Goal: Task Accomplishment & Management: Complete application form

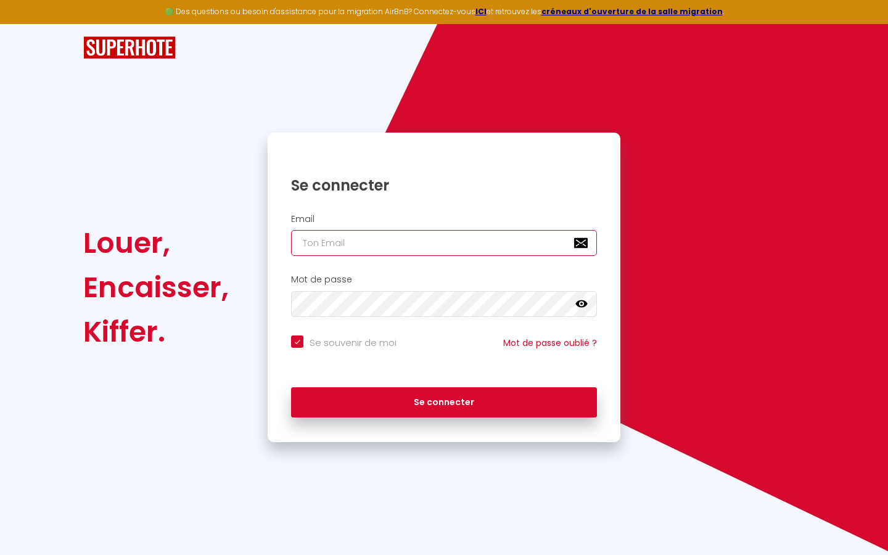
type input "s"
checkbox input "true"
type input "su"
checkbox input "true"
type input "sup"
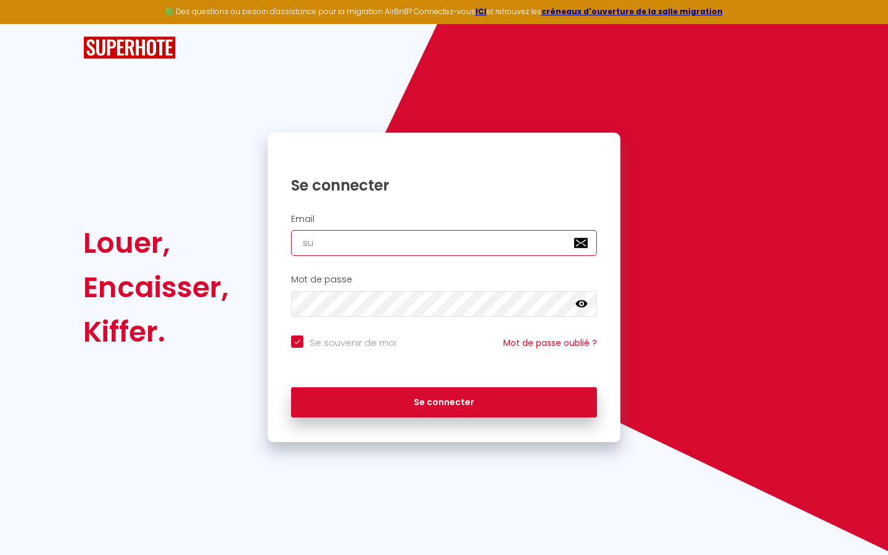
checkbox input "true"
type input "supe"
checkbox input "true"
type input "super"
checkbox input "true"
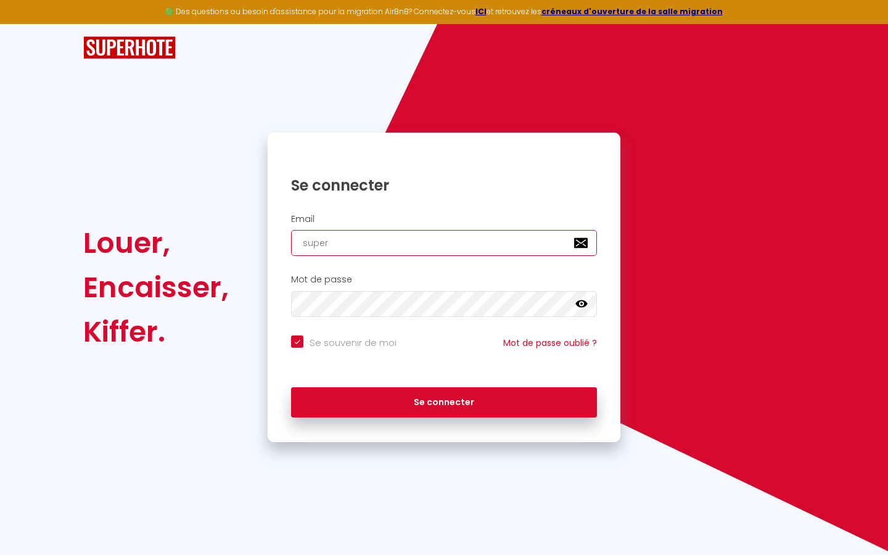
type input "superb"
checkbox input "true"
type input "superbo"
checkbox input "true"
type input "superbor"
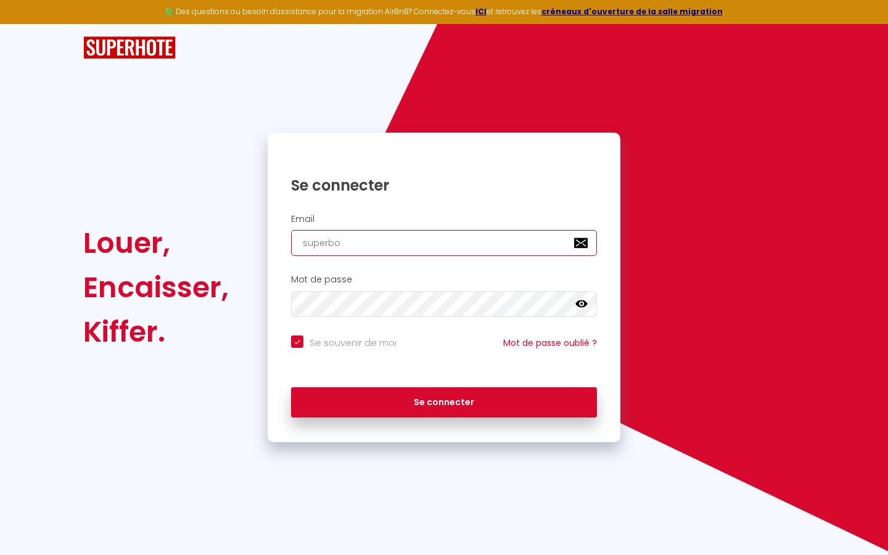
checkbox input "true"
type input "superbord"
checkbox input "true"
type input "superborde"
checkbox input "true"
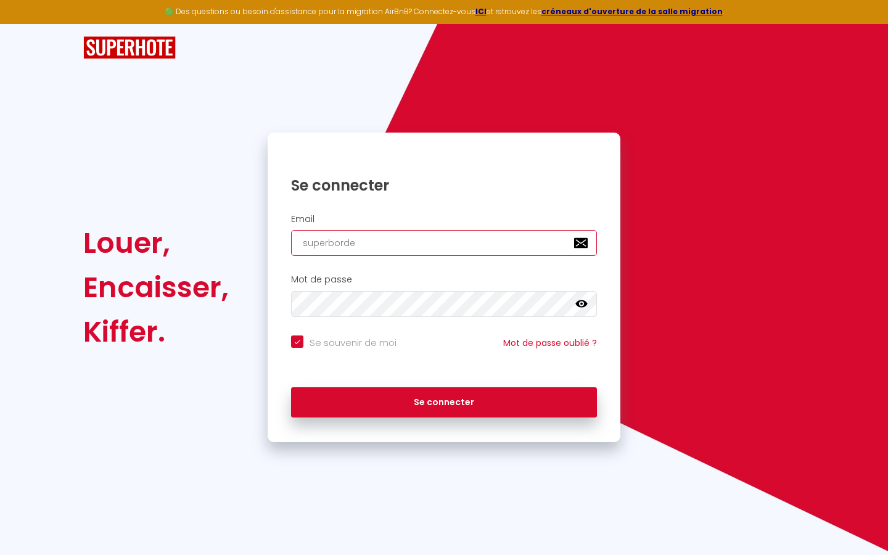
type input "superbordea"
checkbox input "true"
type input "superbordeau"
checkbox input "true"
type input "superbordeaux"
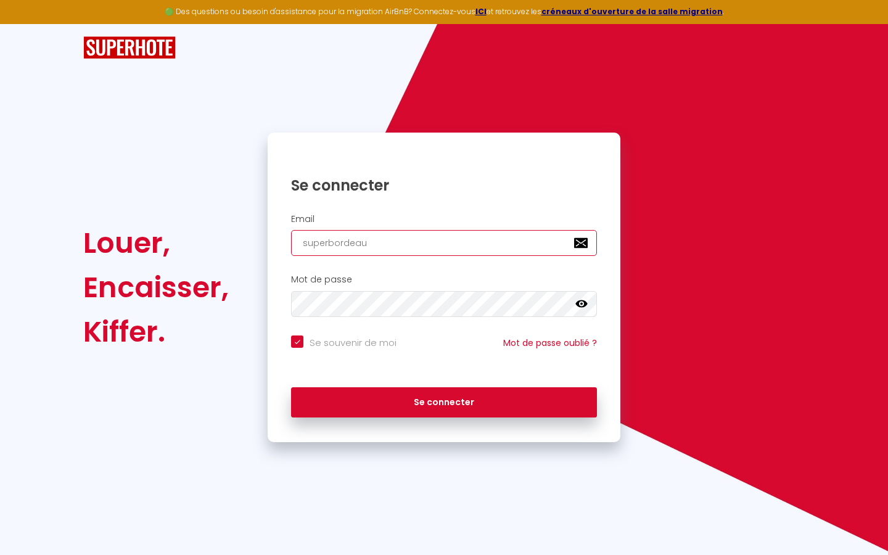
checkbox input "true"
type input "superbordeaux@"
checkbox input "true"
type input "superbordeaux@g"
checkbox input "true"
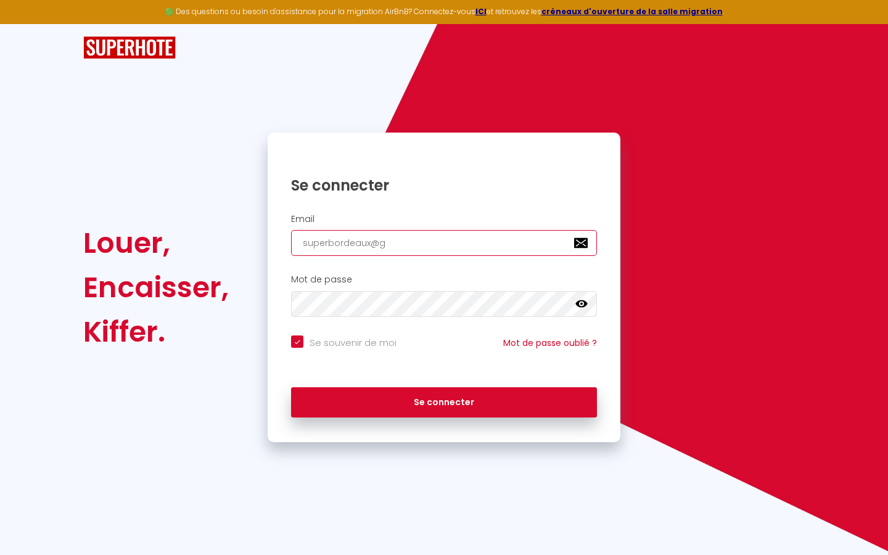
type input "superbordeaux@gm"
checkbox input "true"
type input "superbordeaux@gma"
checkbox input "true"
type input "superbordeaux@gmai"
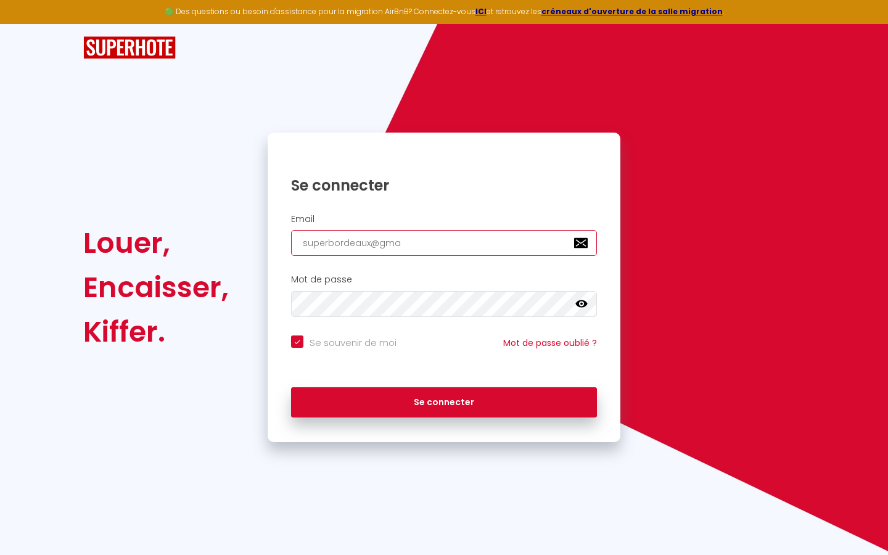
checkbox input "true"
type input "[EMAIL_ADDRESS]"
checkbox input "true"
type input "[EMAIL_ADDRESS]."
checkbox input "true"
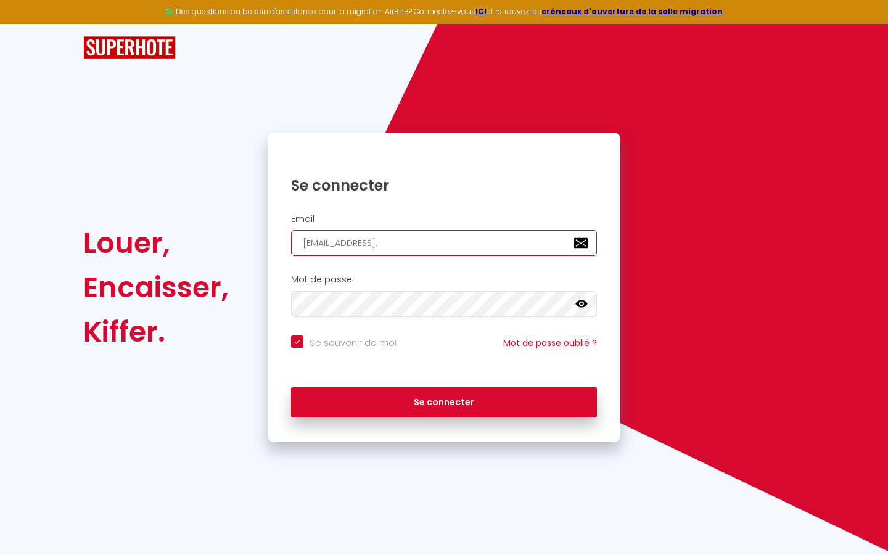
type input "superbordeaux@gmail.c"
checkbox input "true"
type input "[EMAIL_ADDRESS][DOMAIN_NAME]"
checkbox input "true"
type input "[EMAIL_ADDRESS][DOMAIN_NAME]"
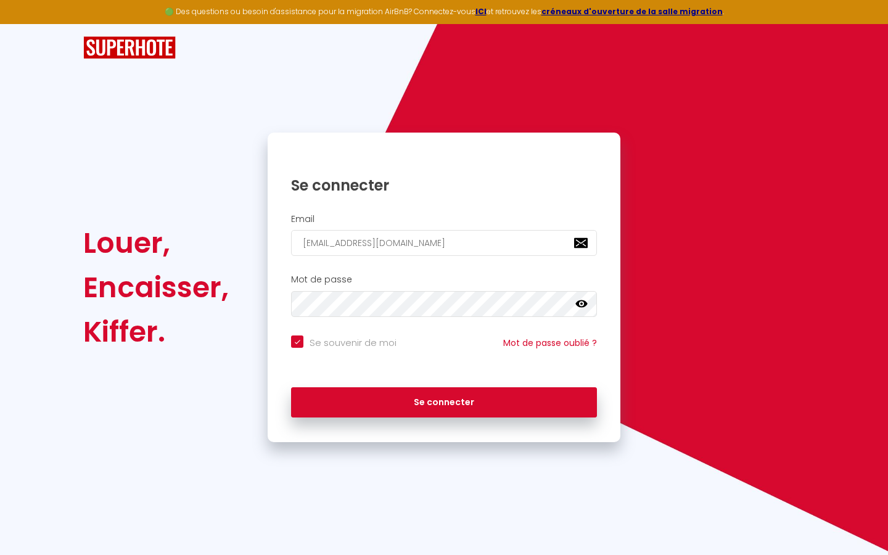
checkbox input "true"
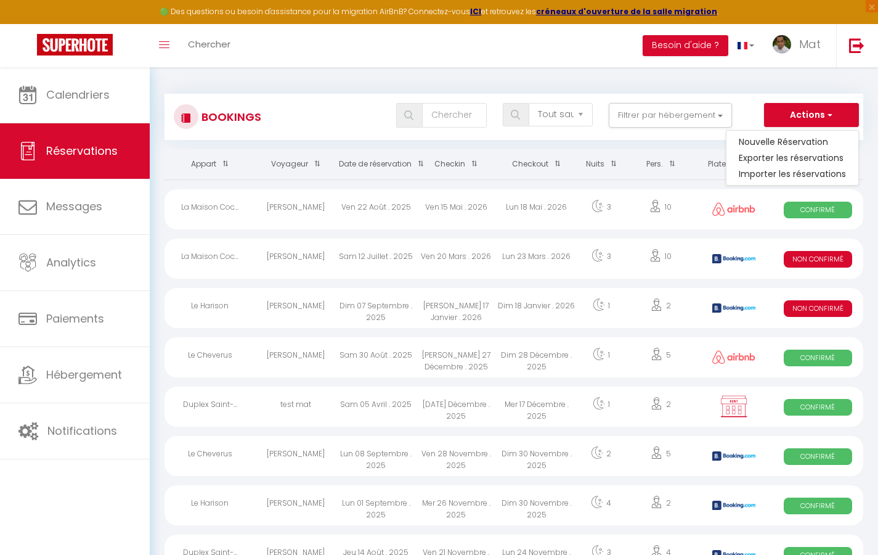
select select
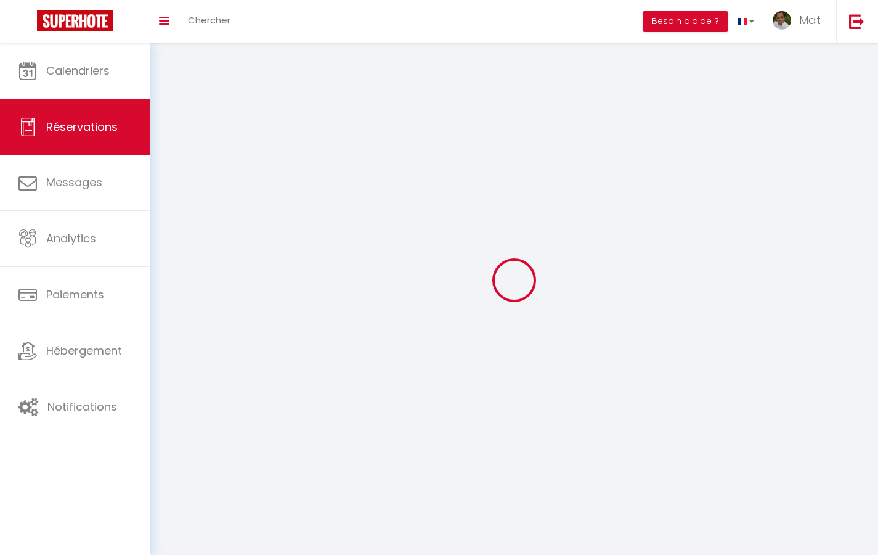
select select
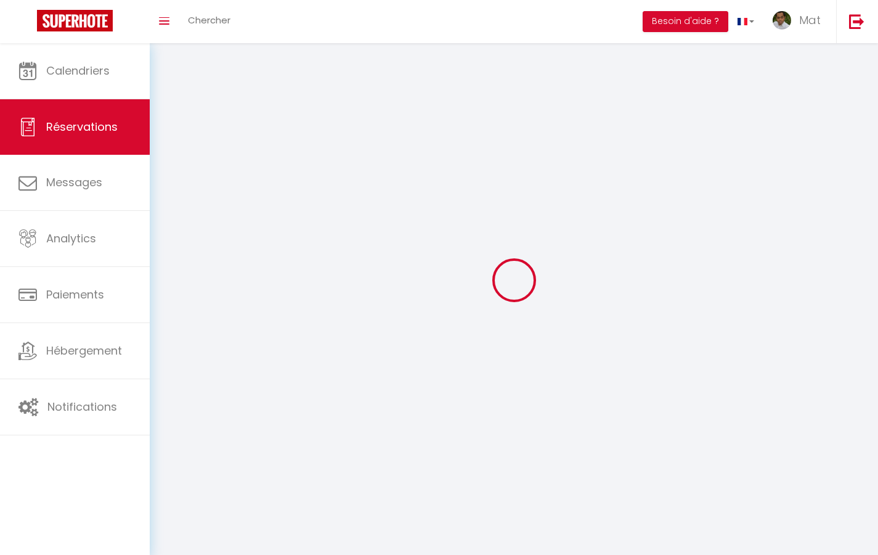
select select
checkbox input "false"
select select
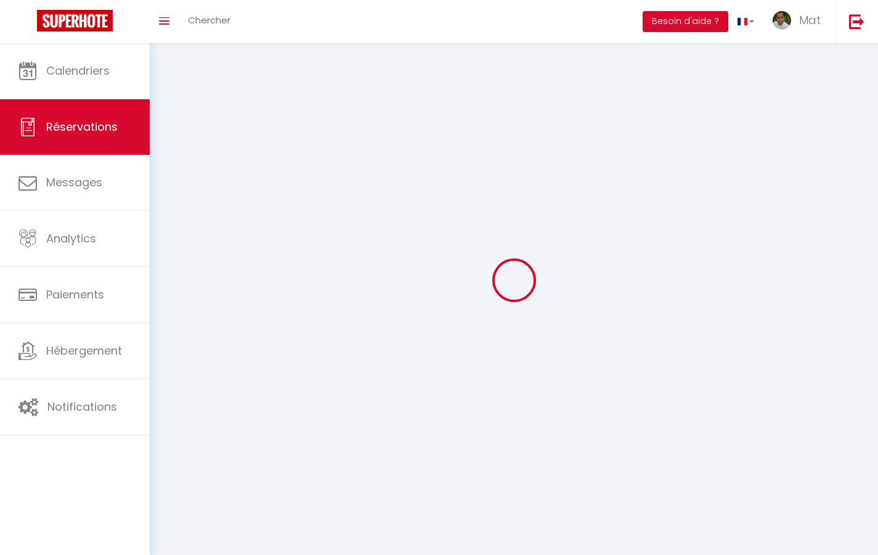
select select
checkbox input "false"
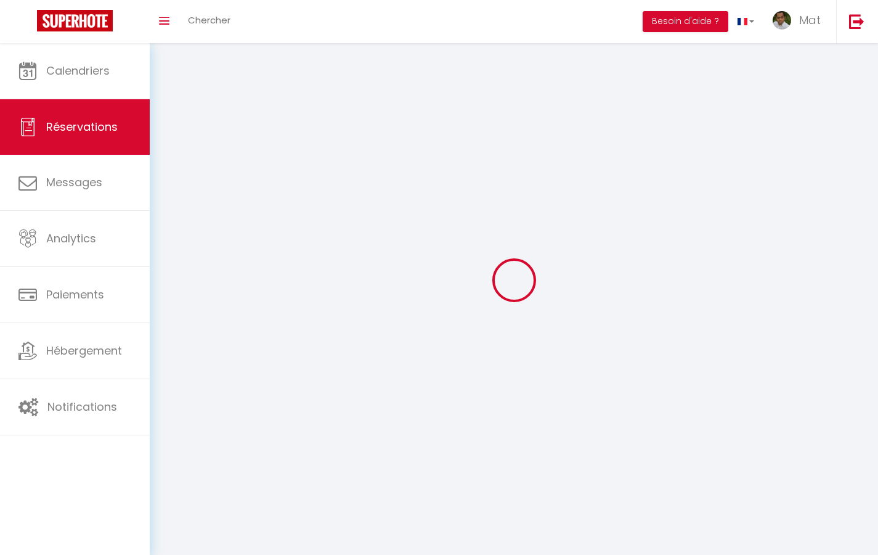
select select
checkbox input "false"
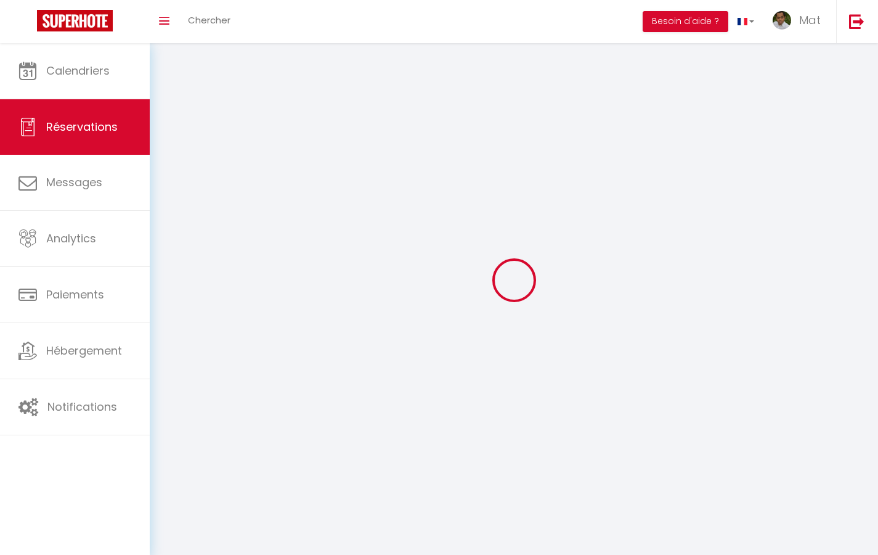
select select
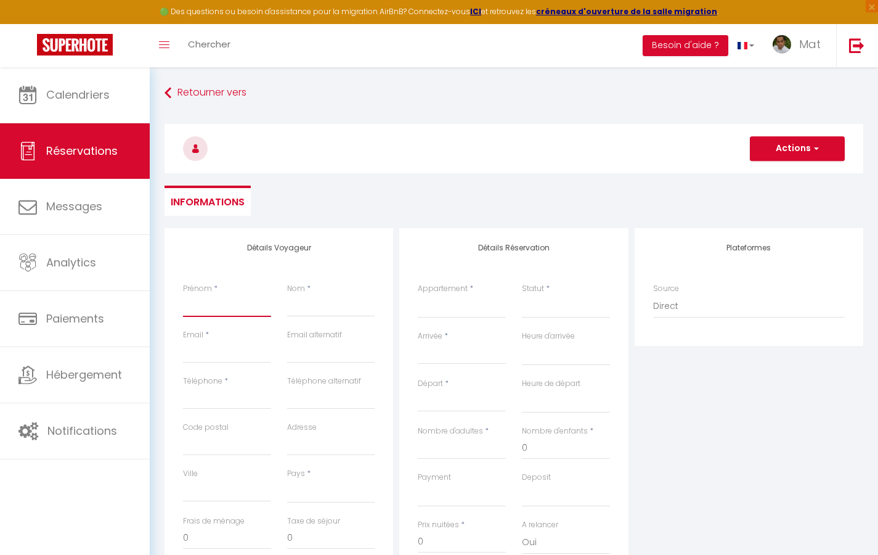
type input "T"
select select
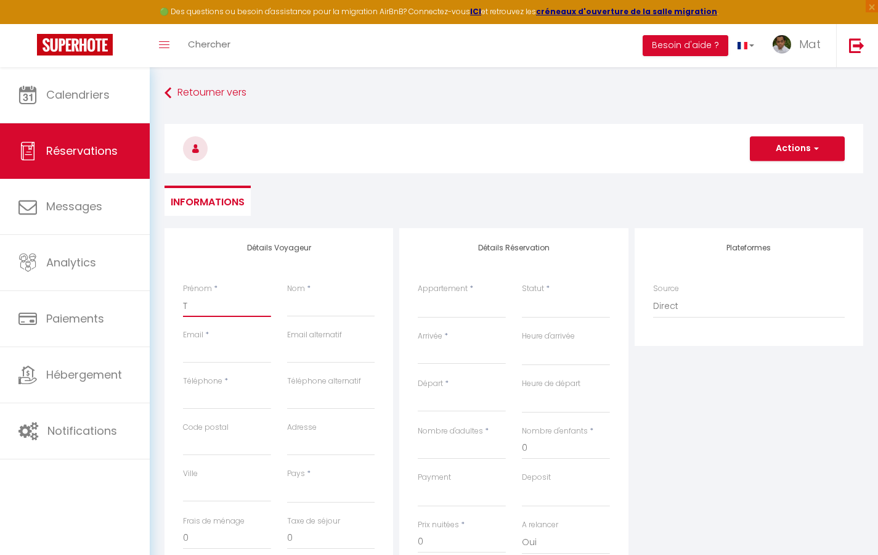
select select
checkbox input "false"
type input "Te"
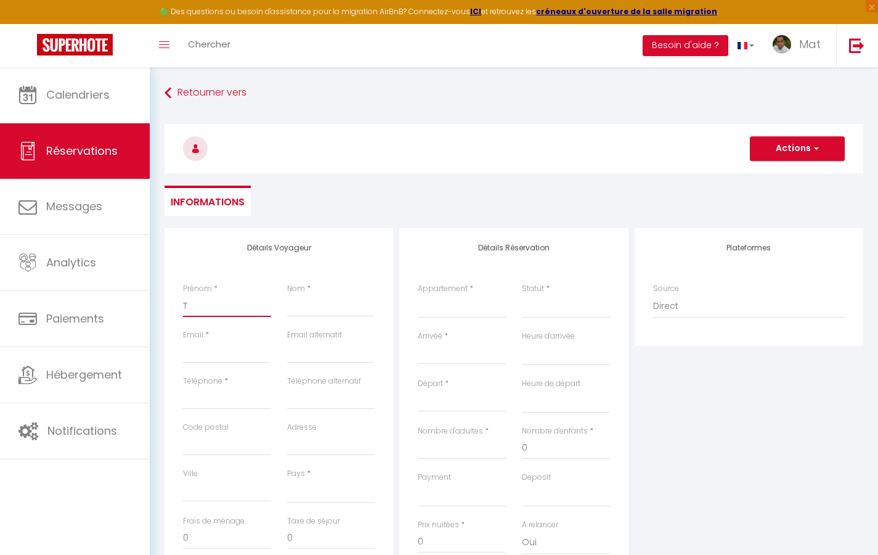
select select
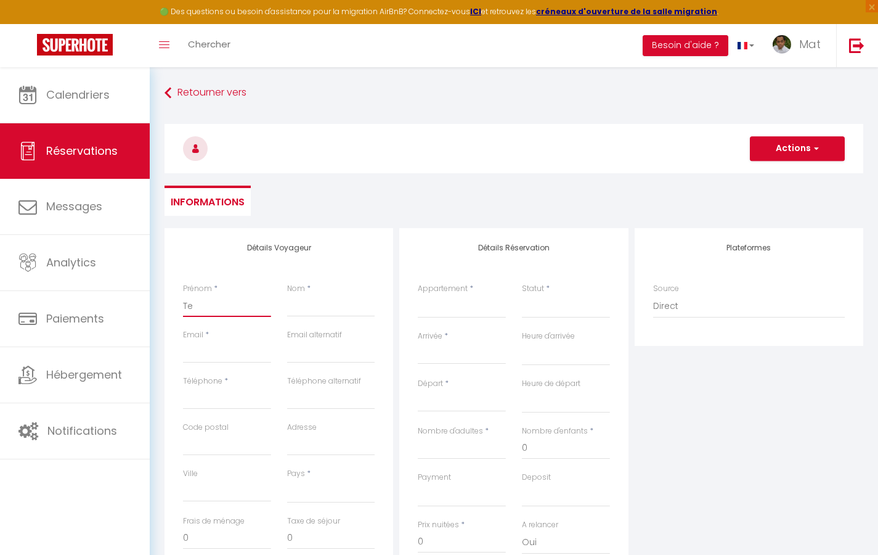
select select
checkbox input "false"
type input "Tes"
select select
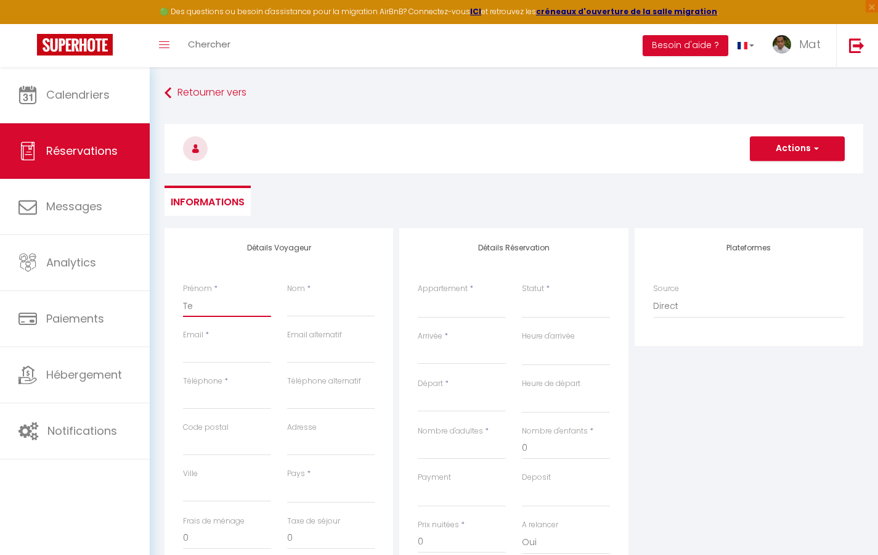
select select
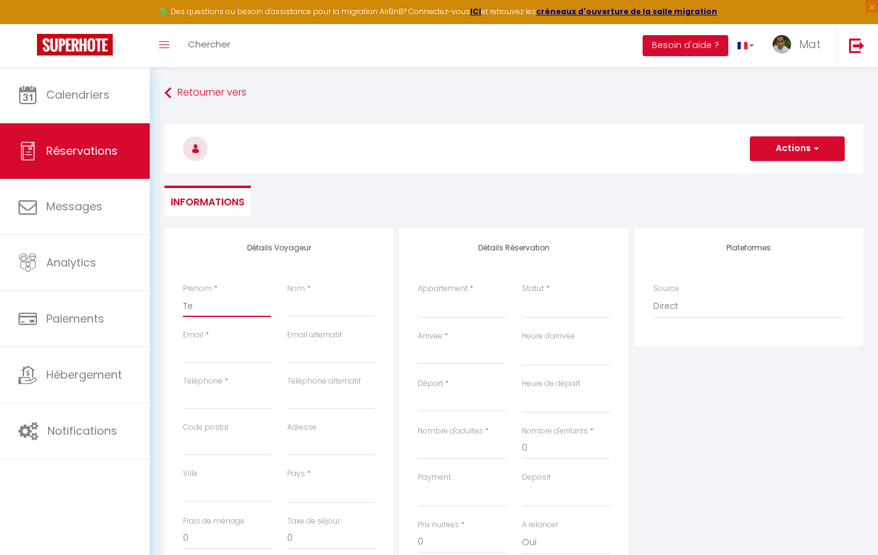
select select
checkbox input "false"
type input "Test"
select select
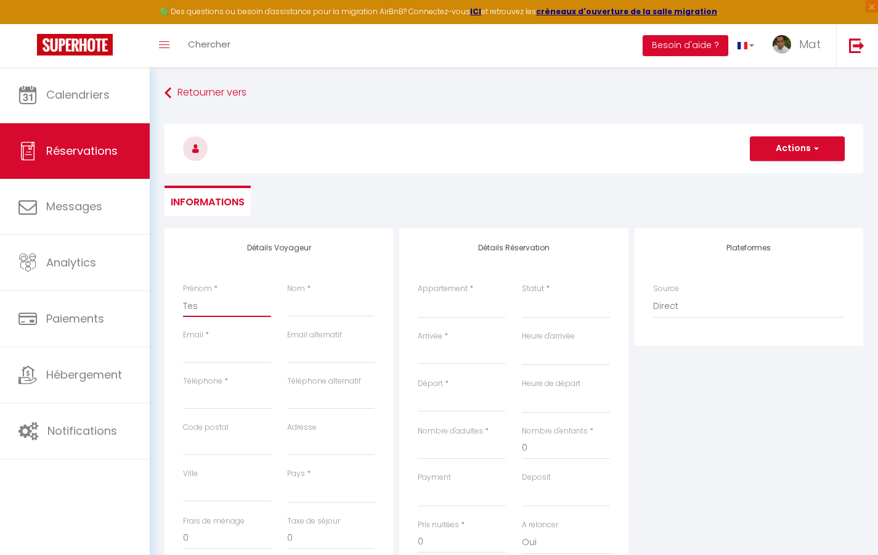
select select
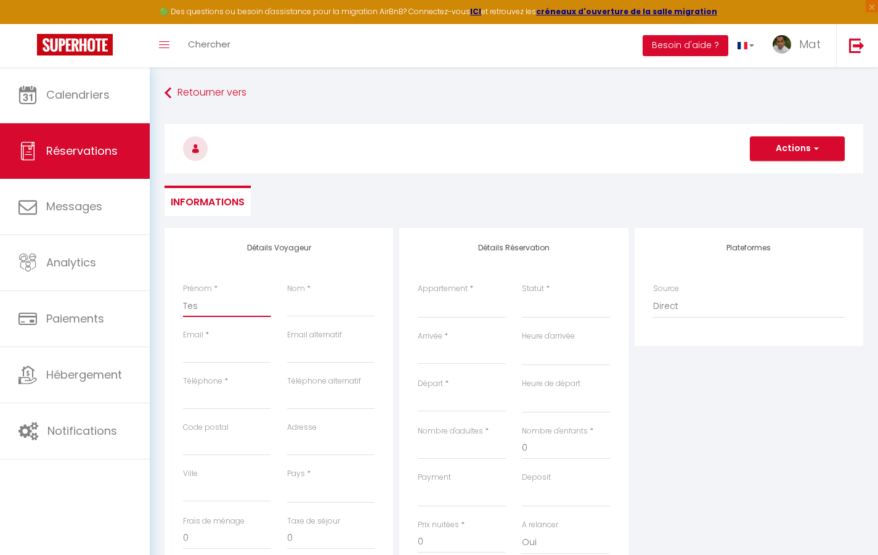
checkbox input "false"
type input "A"
select select
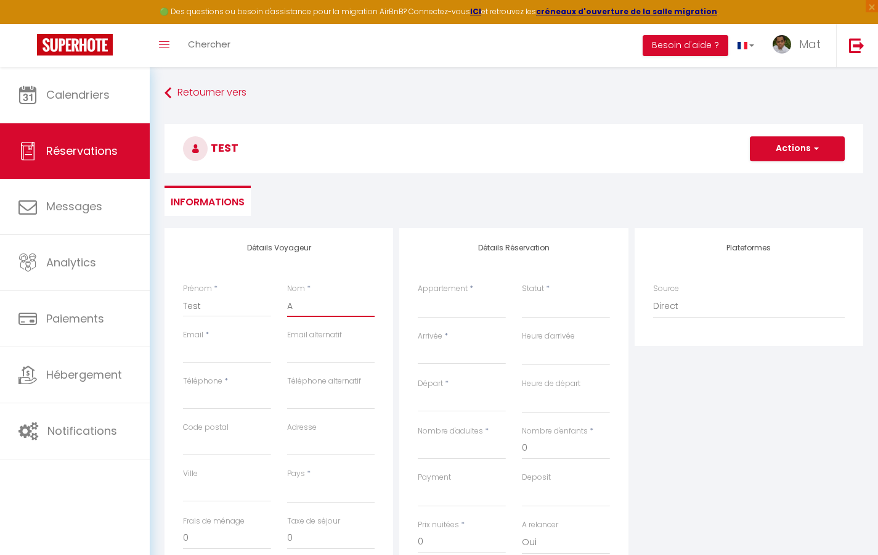
select select
checkbox input "false"
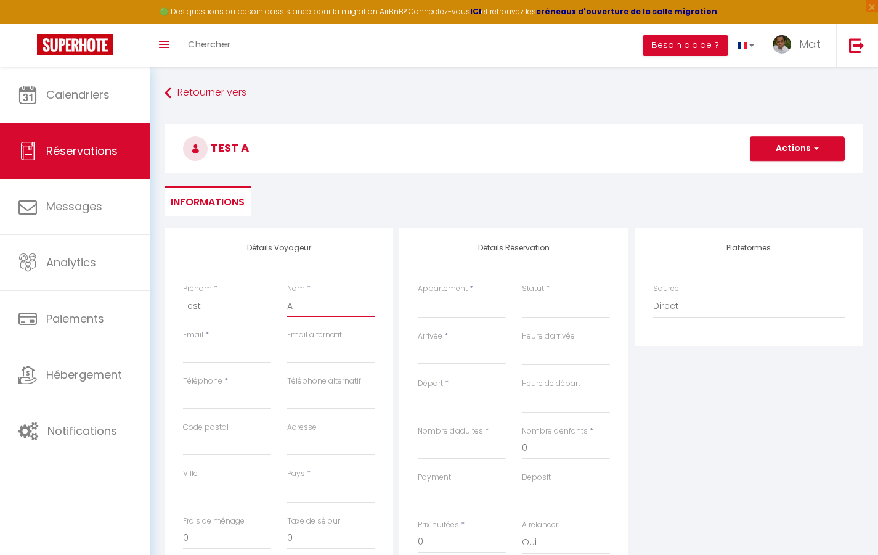
type input "Au"
select select
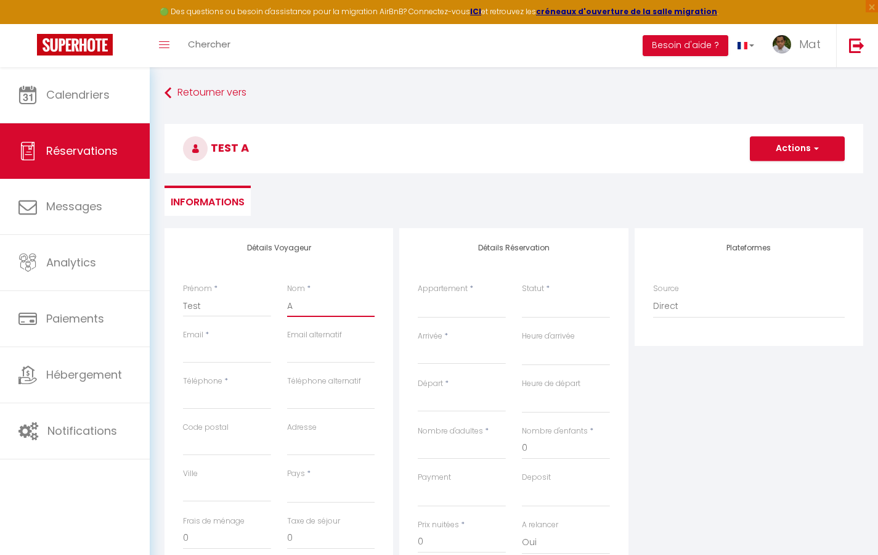
select select
checkbox input "false"
type input "Aut"
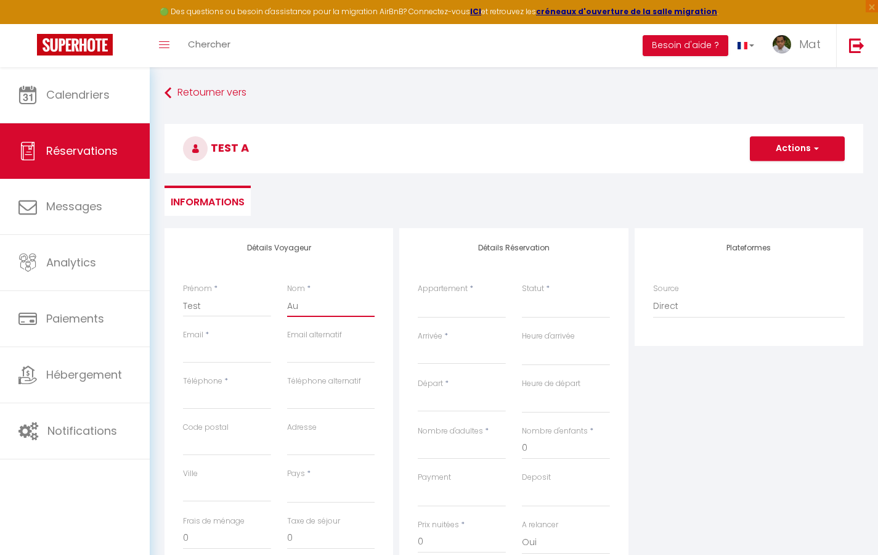
select select
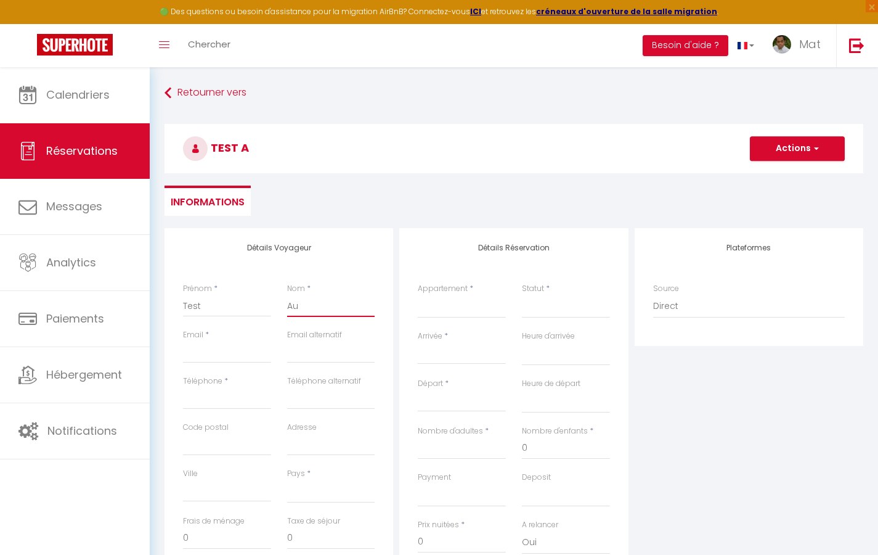
select select
checkbox input "false"
type input "Auto"
select select
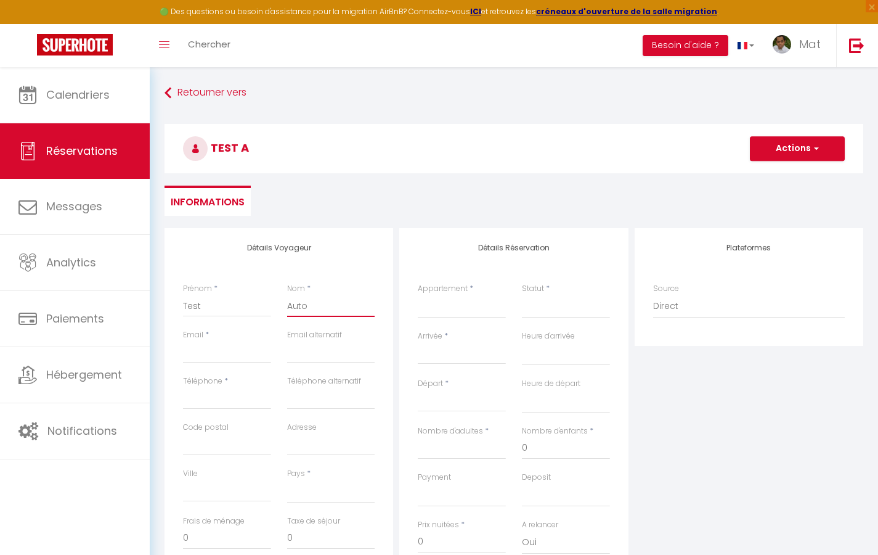
select select
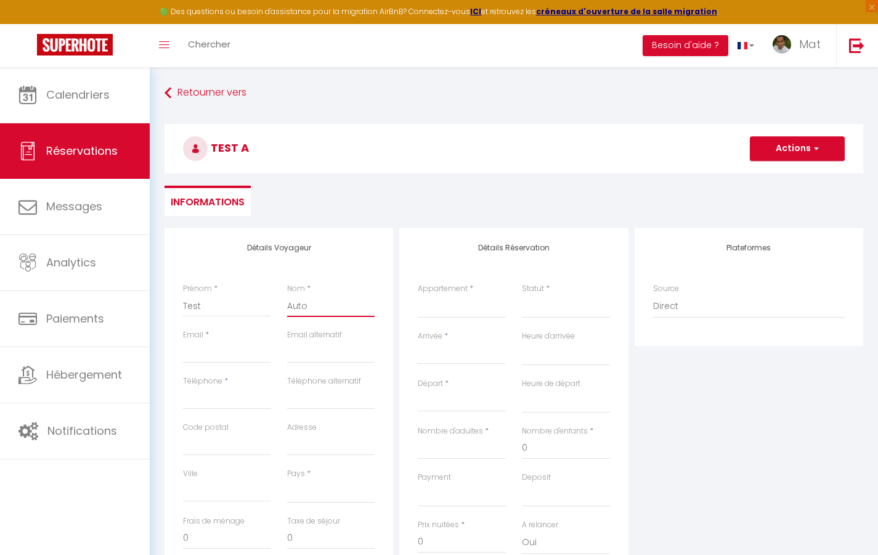
select select
checkbox input "false"
type input "[EMAIL_ADDRESS][DOMAIN_NAME]"
select select
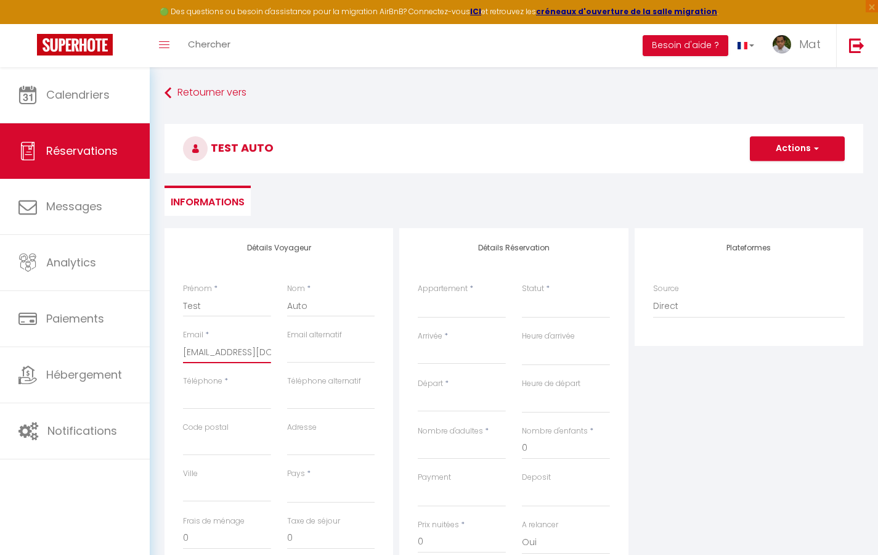
select select
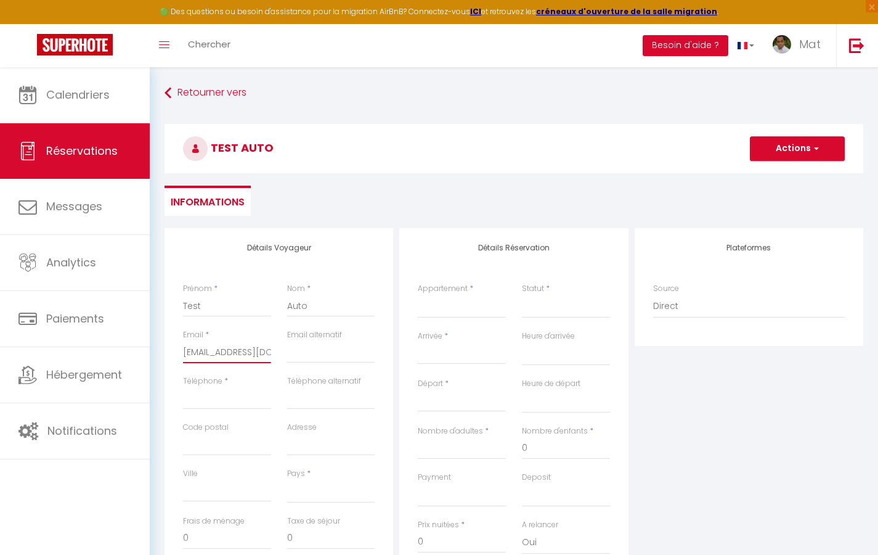
checkbox input "false"
type input "0"
select select
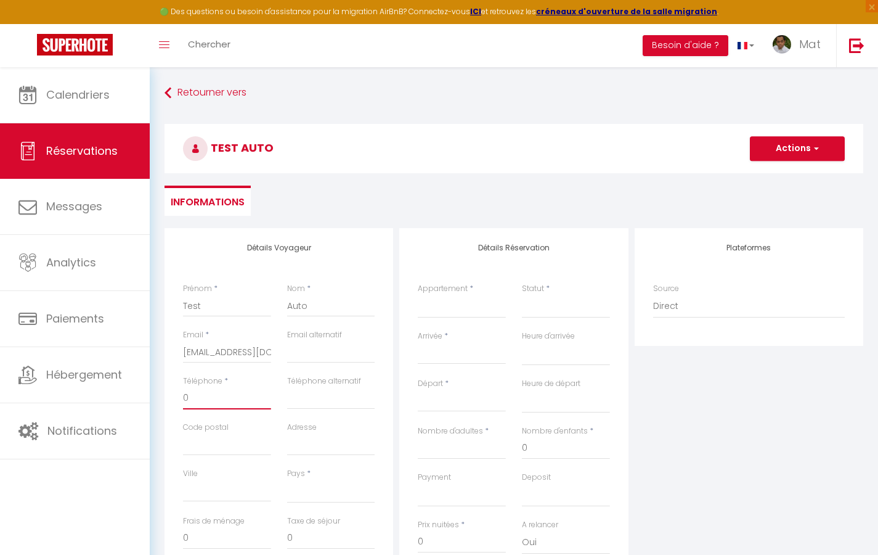
select select
checkbox input "false"
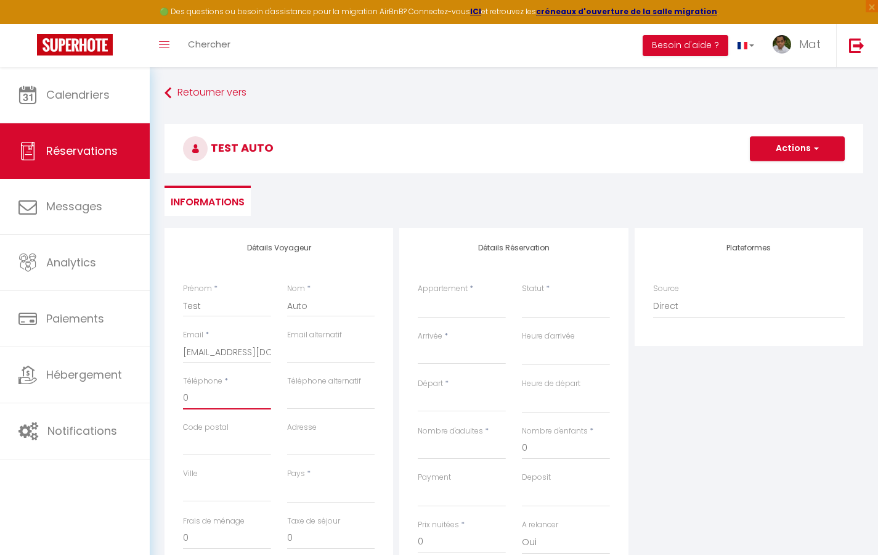
type input "06"
select select
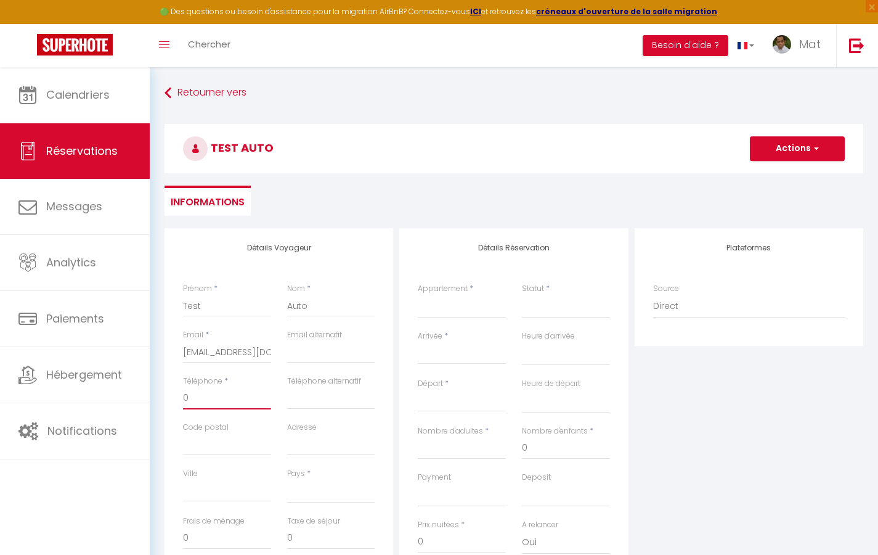
select select
checkbox input "false"
type input "060"
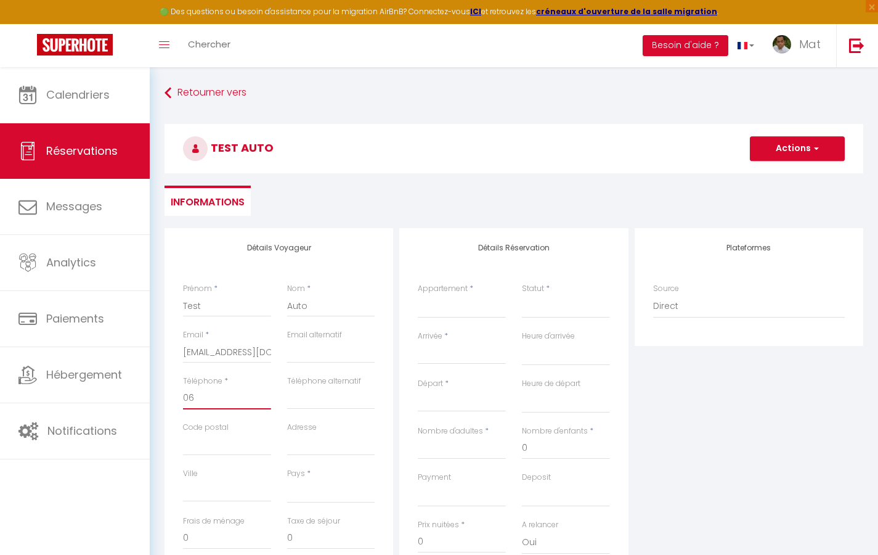
select select
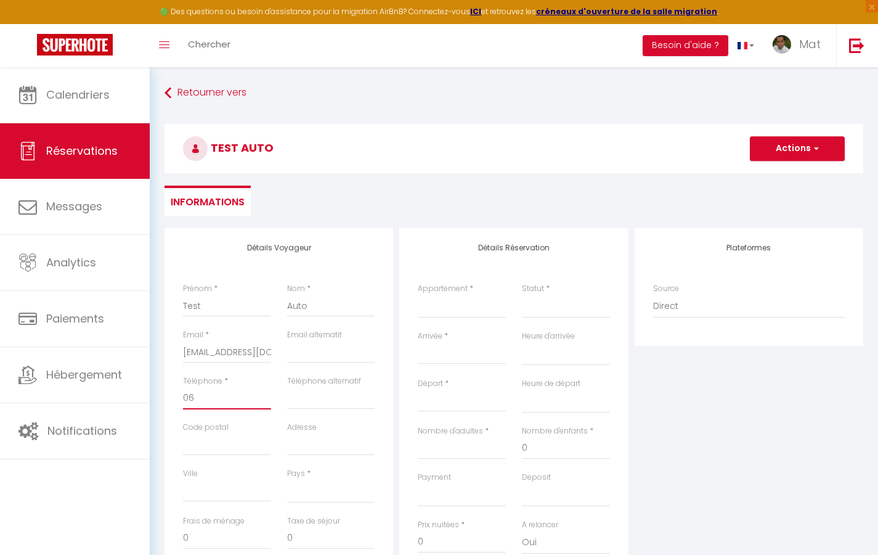
select select
checkbox input "false"
type input "0605"
select select
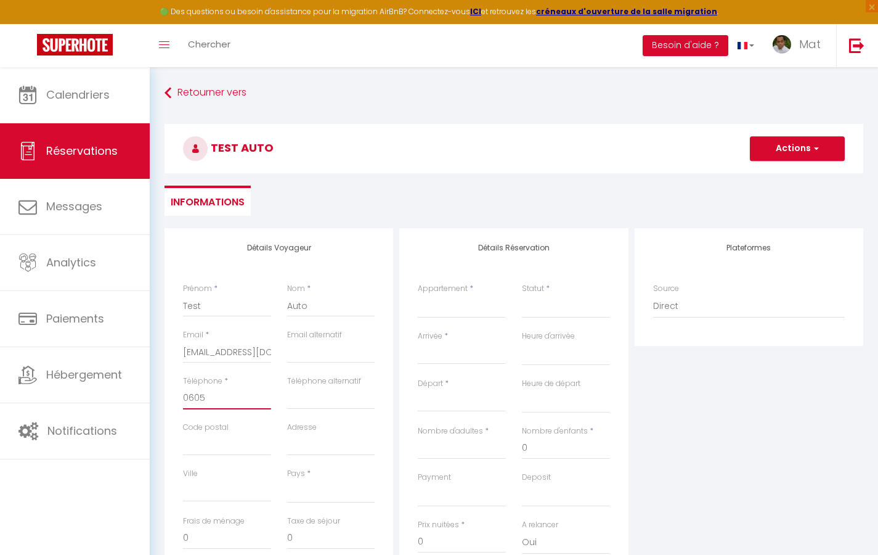
select select
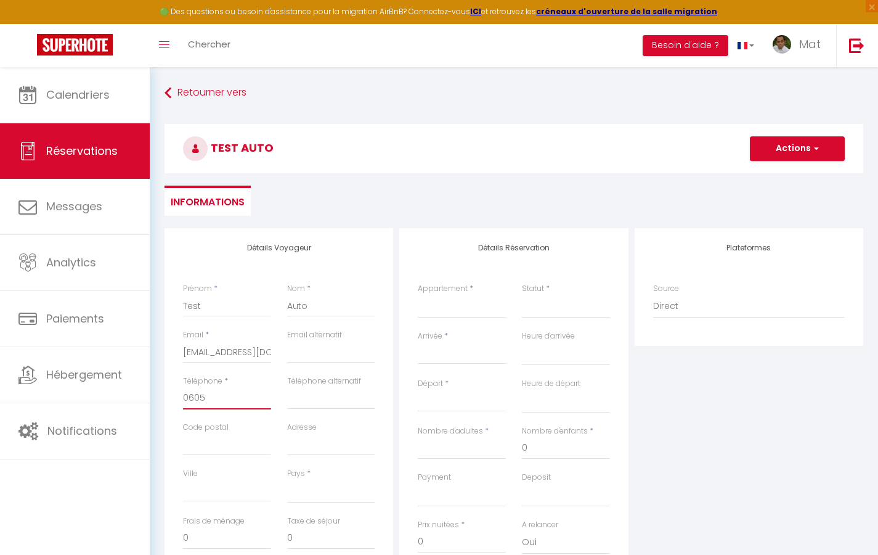
select select
checkbox input "false"
type input "06050"
select select
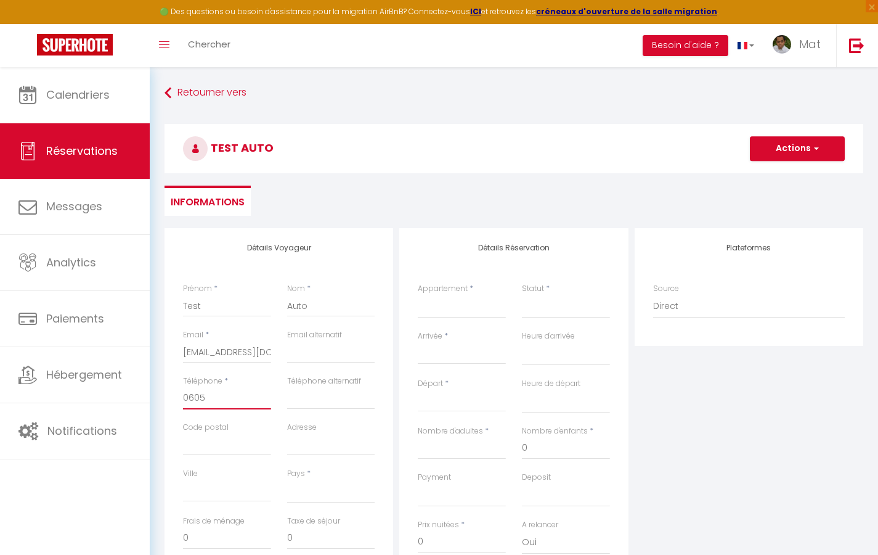
select select
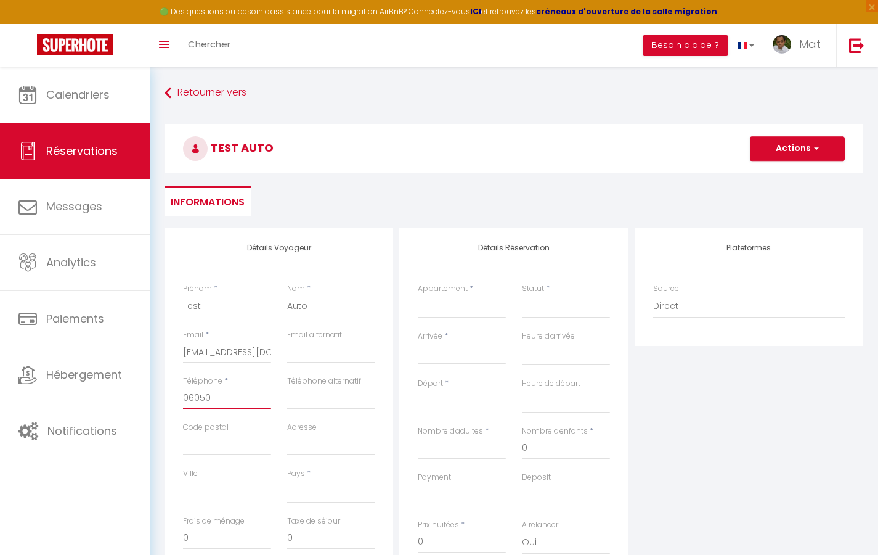
checkbox input "false"
type input "0"
